Goal: Information Seeking & Learning: Learn about a topic

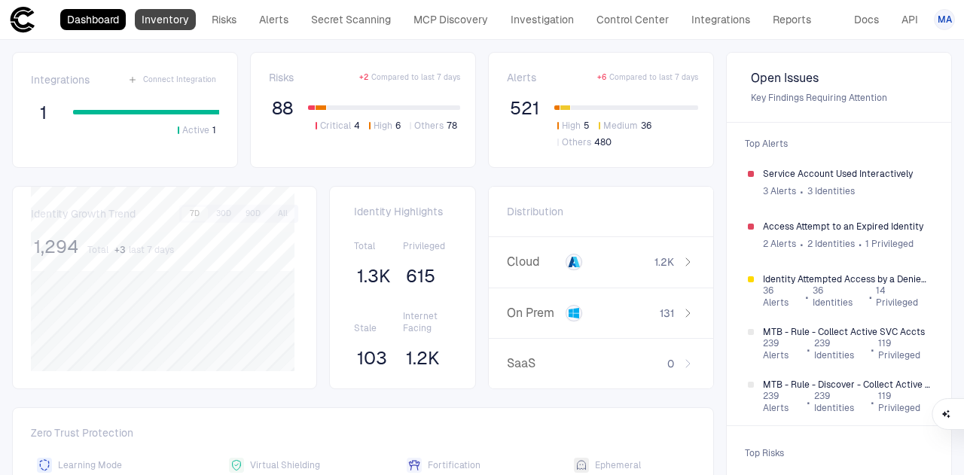
click at [181, 20] on link "Inventory" at bounding box center [165, 19] width 61 height 21
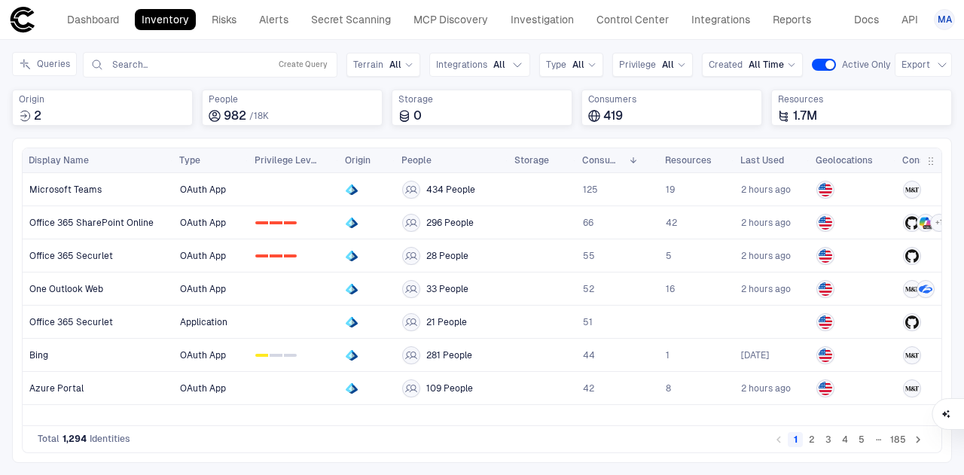
click at [812, 441] on button "2" at bounding box center [811, 439] width 15 height 15
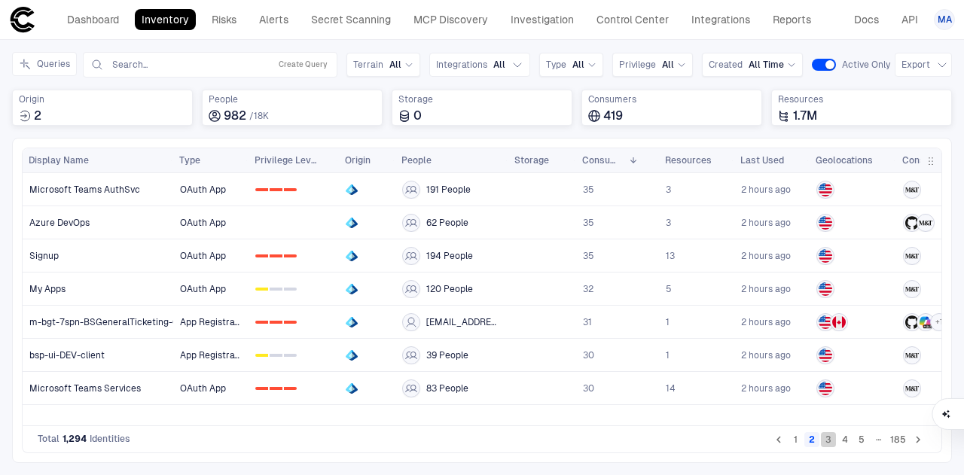
click at [830, 442] on button "3" at bounding box center [828, 439] width 15 height 15
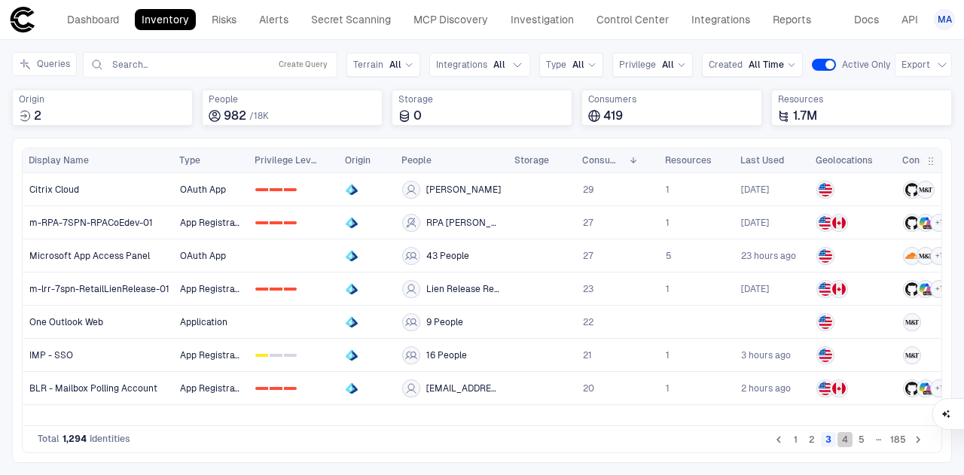
click at [851, 444] on button "4" at bounding box center [845, 439] width 15 height 15
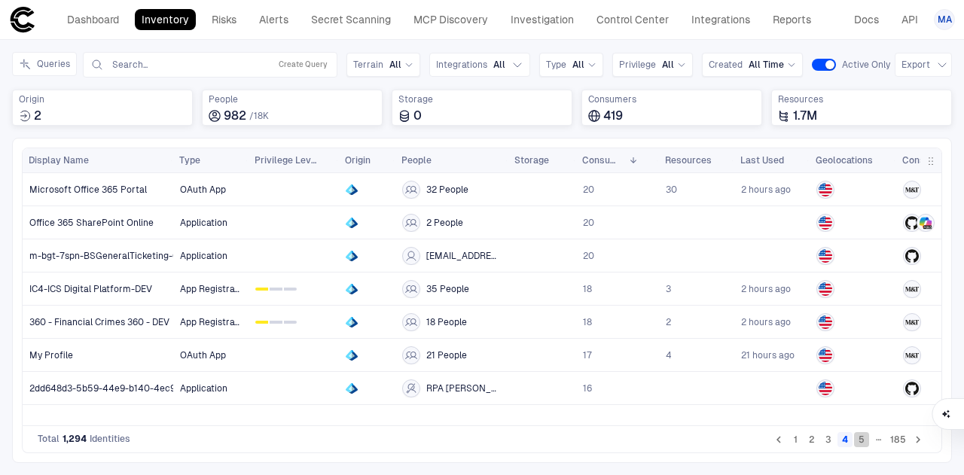
click at [868, 443] on button "5" at bounding box center [861, 439] width 15 height 15
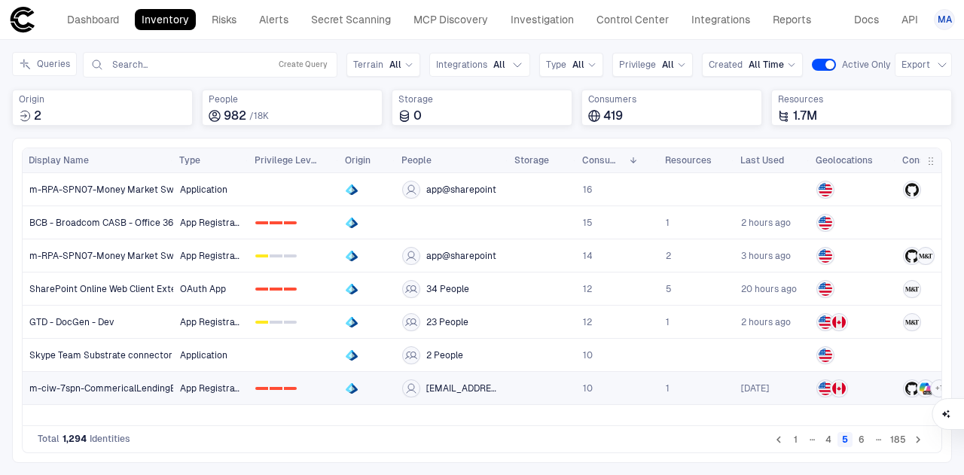
click at [104, 389] on span "m-ciw-7spn-CommericalLendingEmail-01" at bounding box center [118, 389] width 178 height 12
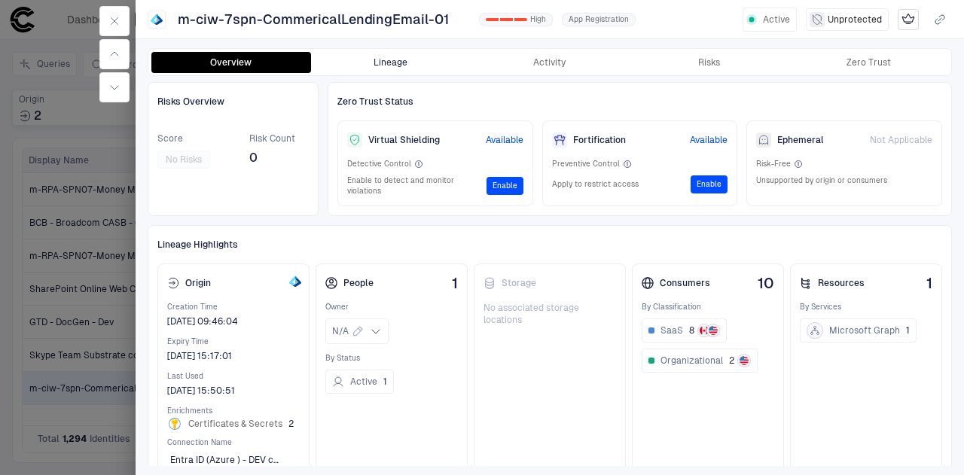
click at [399, 61] on button "Lineage" at bounding box center [391, 62] width 160 height 21
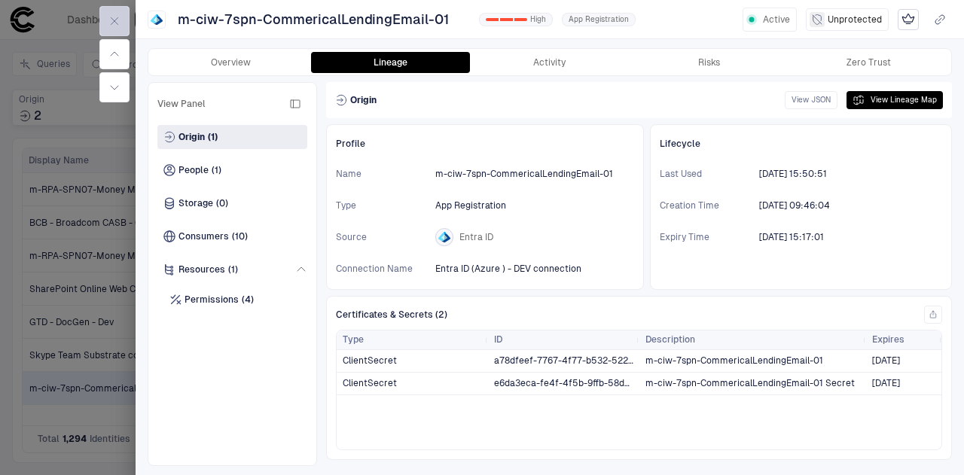
click at [111, 22] on icon "button" at bounding box center [114, 21] width 12 height 12
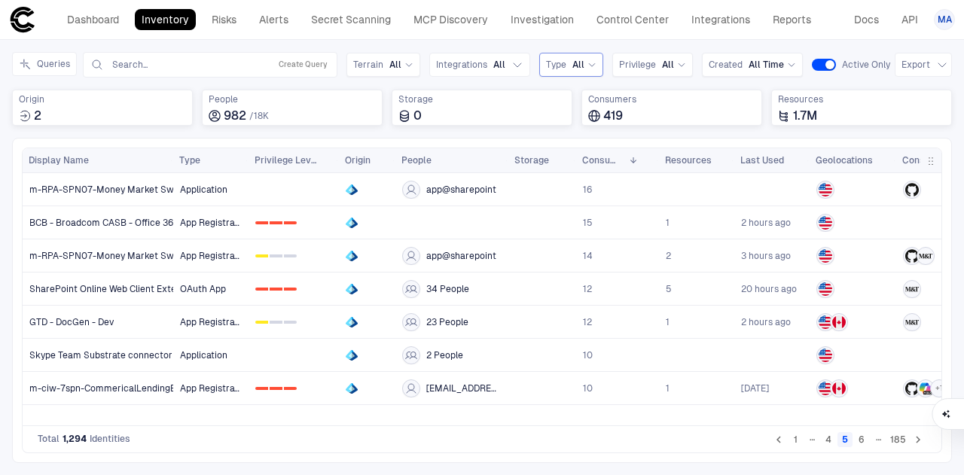
click at [572, 64] on span "All" at bounding box center [578, 65] width 12 height 12
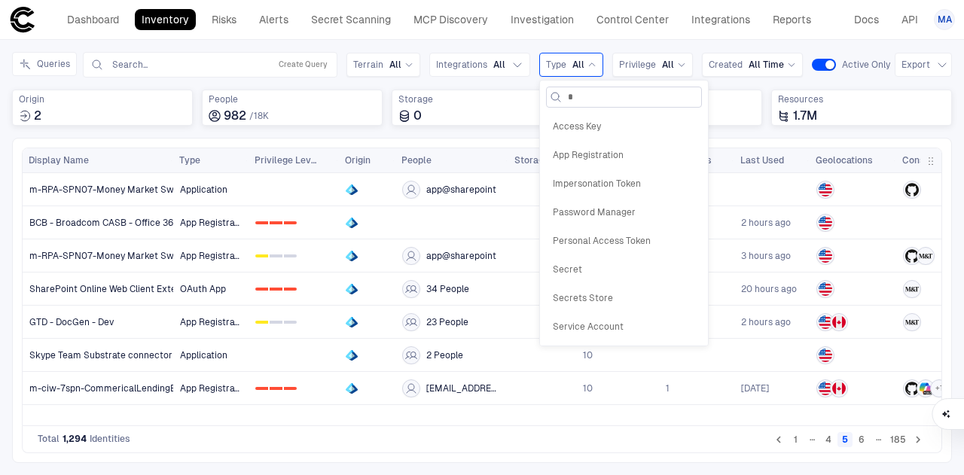
type input "**"
click at [633, 183] on span "Service Account" at bounding box center [624, 184] width 142 height 12
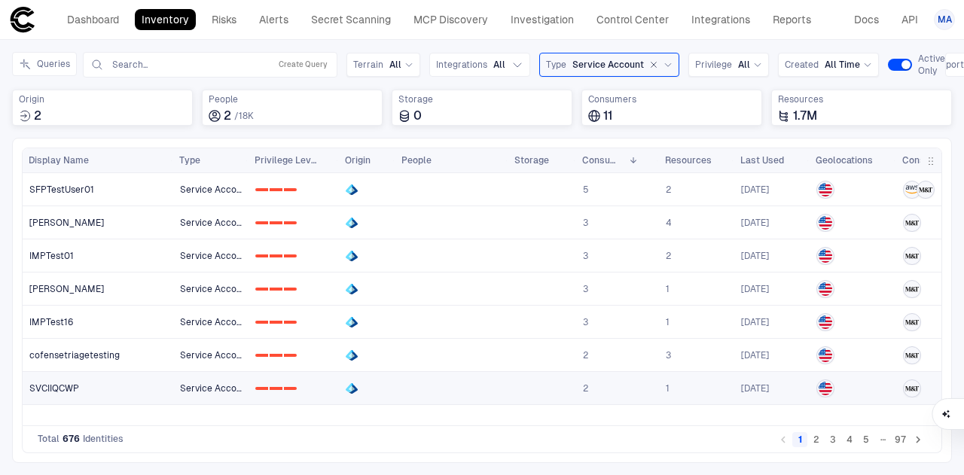
click at [142, 383] on link "SVCIIQCWP" at bounding box center [98, 388] width 150 height 31
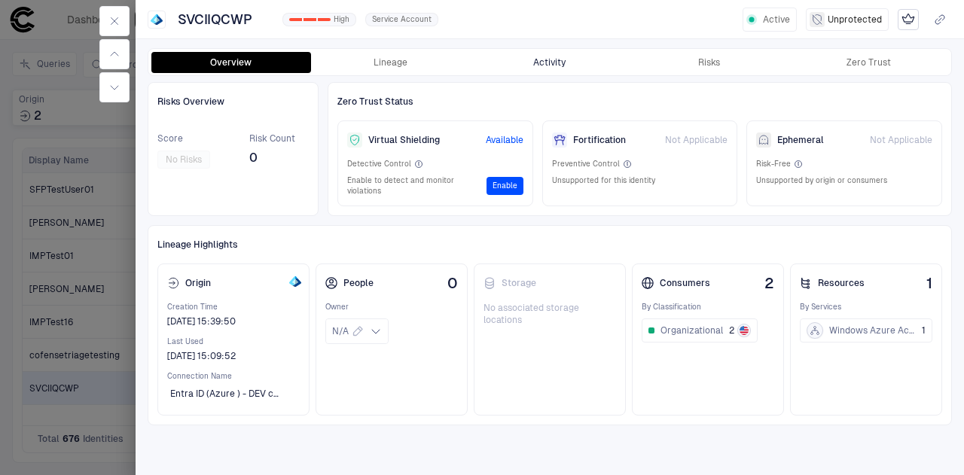
click at [573, 62] on button "Activity" at bounding box center [550, 62] width 160 height 21
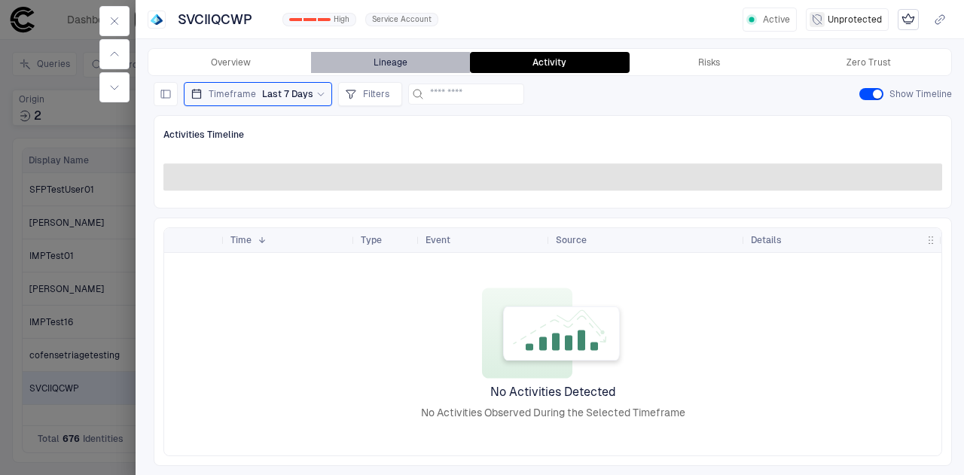
click at [401, 53] on button "Lineage" at bounding box center [391, 62] width 160 height 21
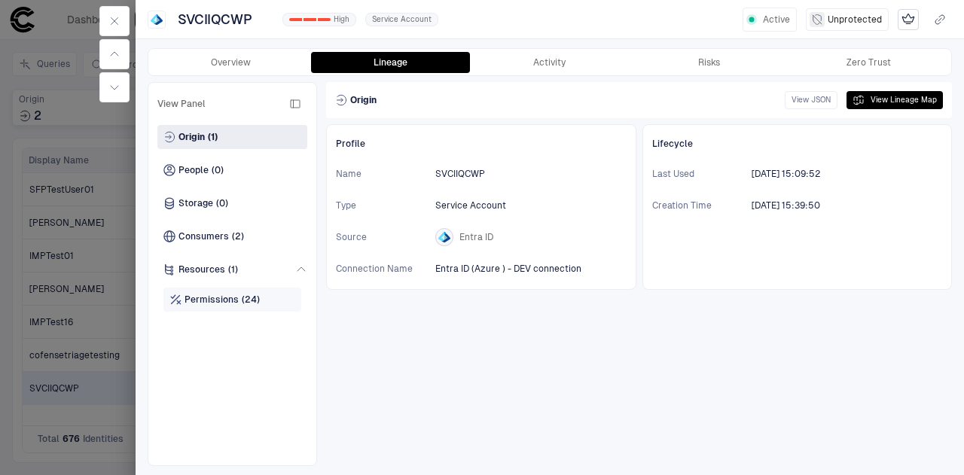
click at [220, 298] on span "Permissions" at bounding box center [212, 300] width 54 height 12
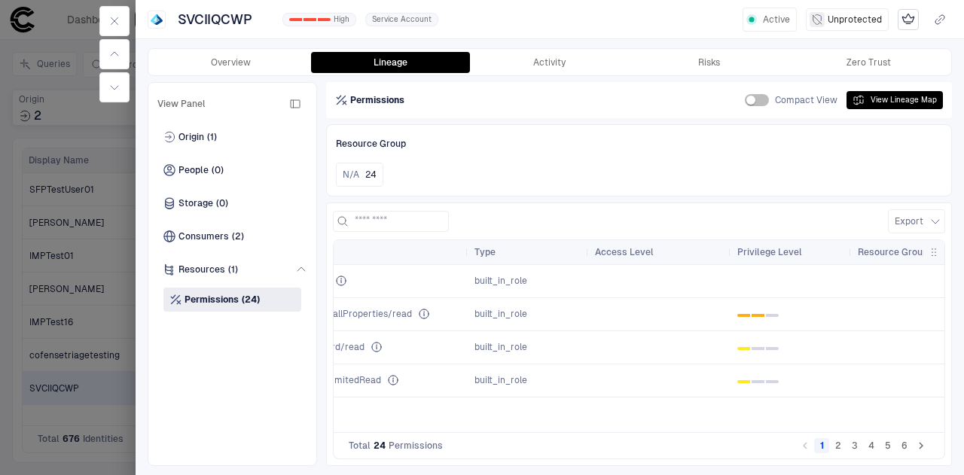
scroll to position [0, 174]
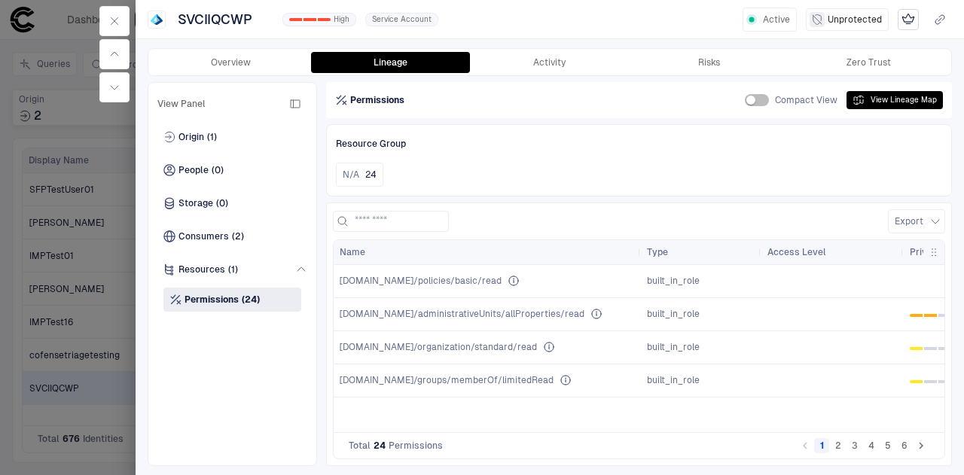
click at [902, 447] on button "6" at bounding box center [904, 445] width 15 height 15
click at [691, 248] on div "Type" at bounding box center [693, 252] width 93 height 17
click at [691, 248] on div "Type 1" at bounding box center [693, 252] width 93 height 17
click at [102, 358] on div at bounding box center [482, 237] width 964 height 475
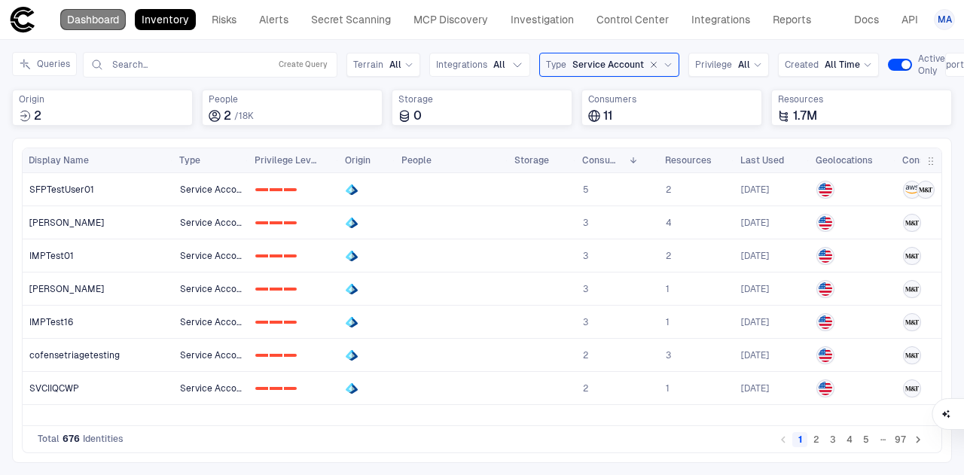
click at [119, 14] on link "Dashboard" at bounding box center [93, 19] width 66 height 21
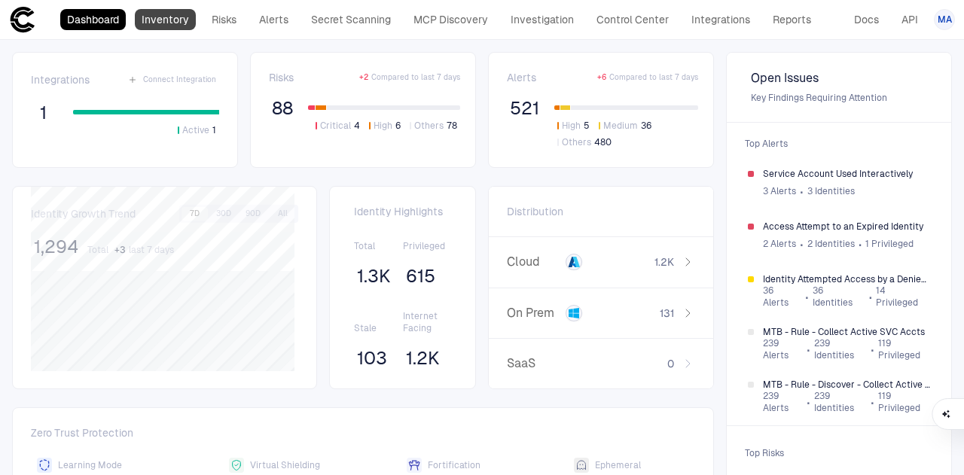
click at [160, 25] on link "Inventory" at bounding box center [165, 19] width 61 height 21
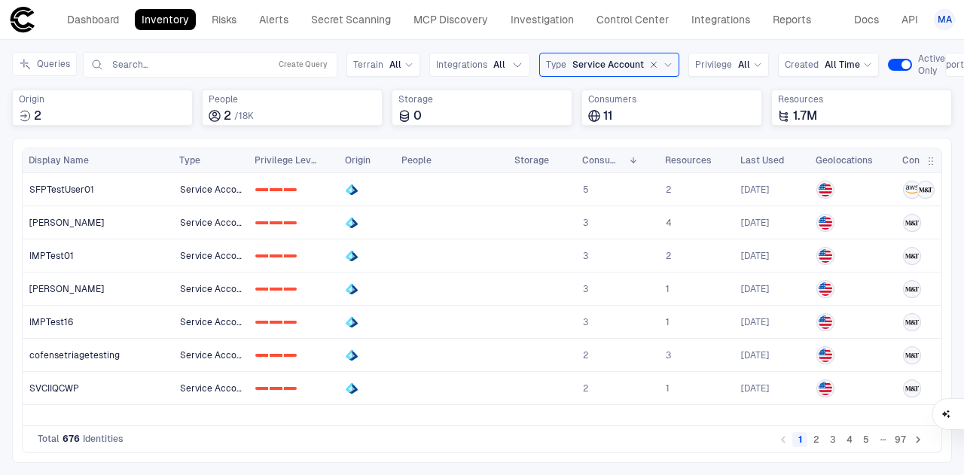
click at [853, 445] on button "4" at bounding box center [849, 439] width 15 height 15
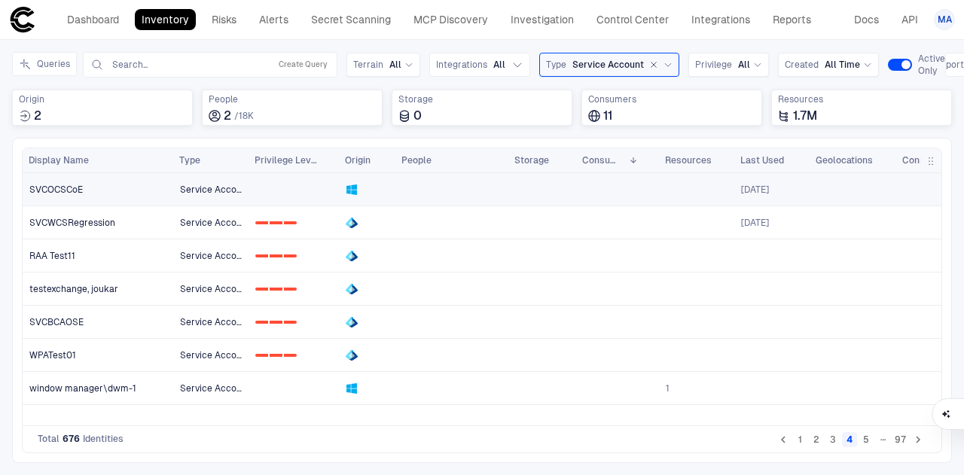
click at [273, 183] on link at bounding box center [293, 189] width 89 height 31
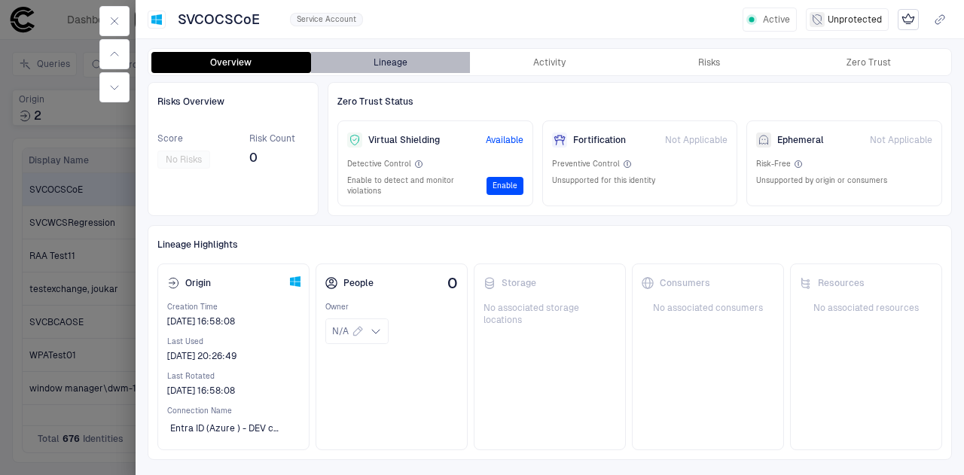
click at [412, 60] on button "Lineage" at bounding box center [391, 62] width 160 height 21
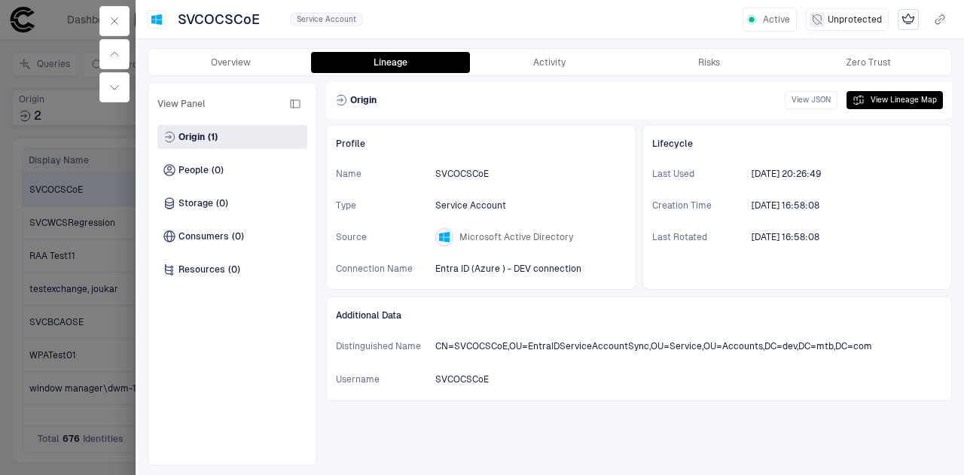
click at [108, 301] on div at bounding box center [482, 237] width 964 height 475
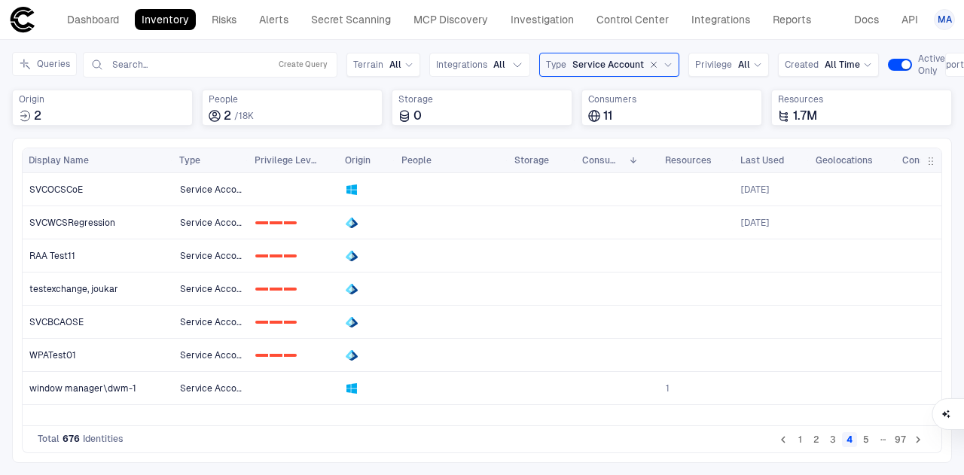
click at [131, 10] on div "Dashboard Inventory Risks Alerts Secret Scanning MCP Discovery Investigation Co…" at bounding box center [439, 19] width 758 height 21
click at [801, 444] on button "1" at bounding box center [799, 439] width 15 height 15
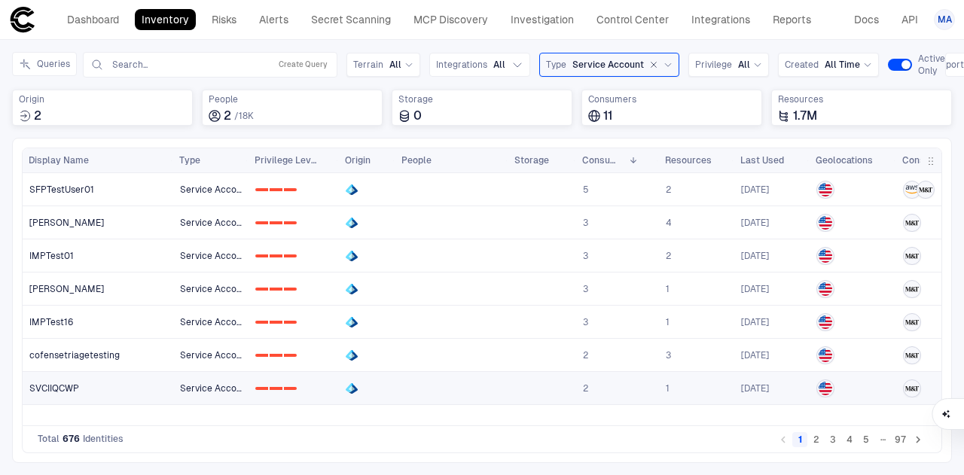
click at [154, 373] on link "SVCIIQCWP" at bounding box center [98, 388] width 150 height 31
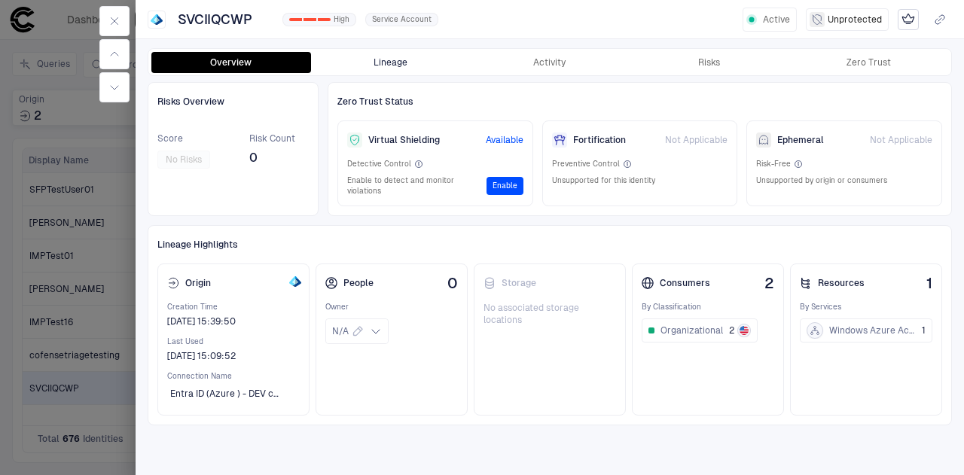
click at [385, 69] on button "Lineage" at bounding box center [391, 62] width 160 height 21
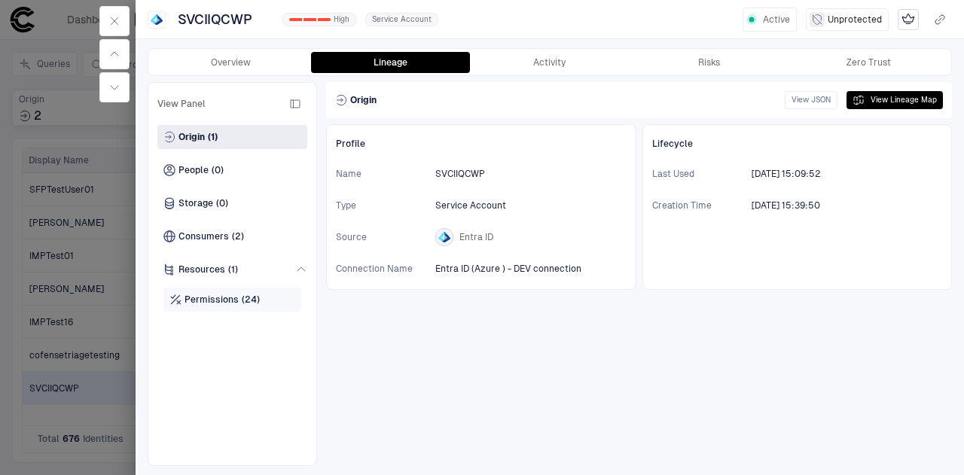
click at [227, 308] on div "Permissions (24)" at bounding box center [232, 300] width 138 height 24
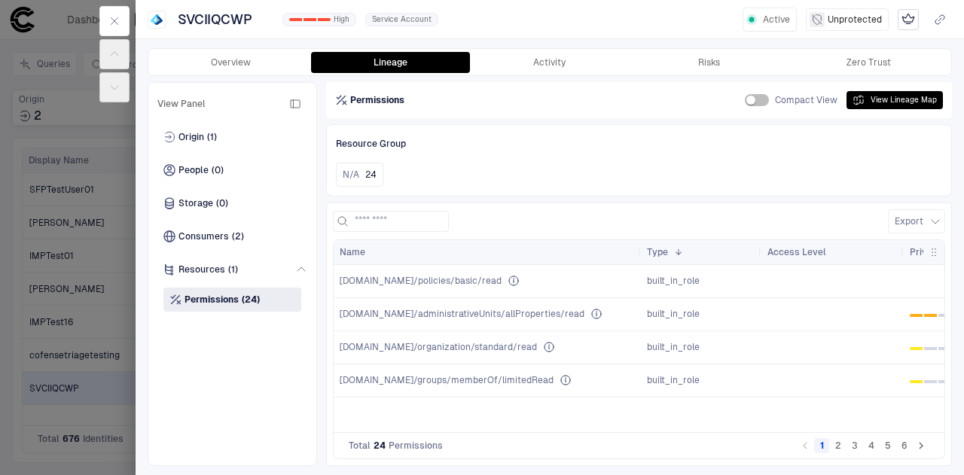
click at [597, 98] on div "Permissions Compact View View Lineage Map" at bounding box center [639, 100] width 608 height 18
